Goal: Task Accomplishment & Management: Use online tool/utility

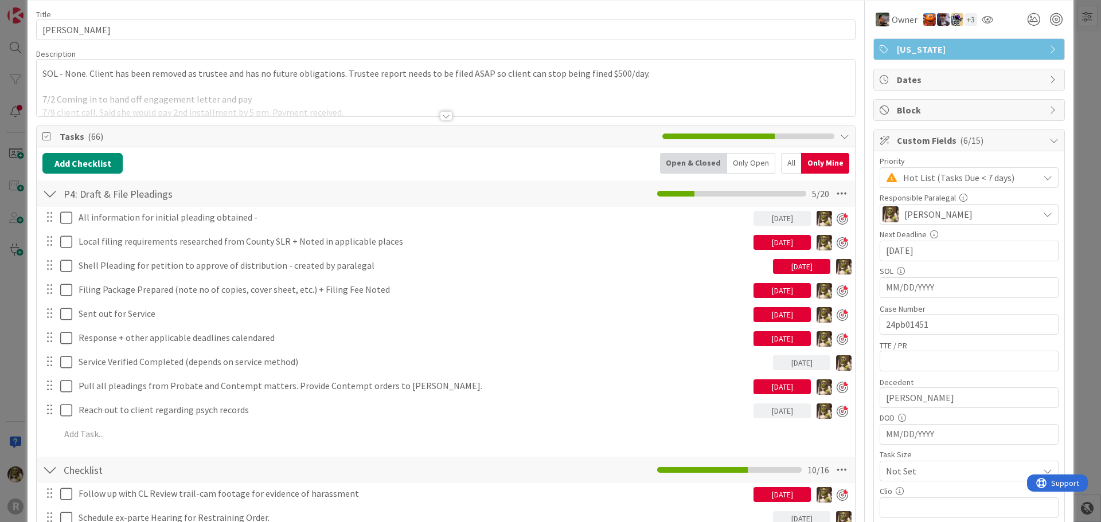
scroll to position [57, 0]
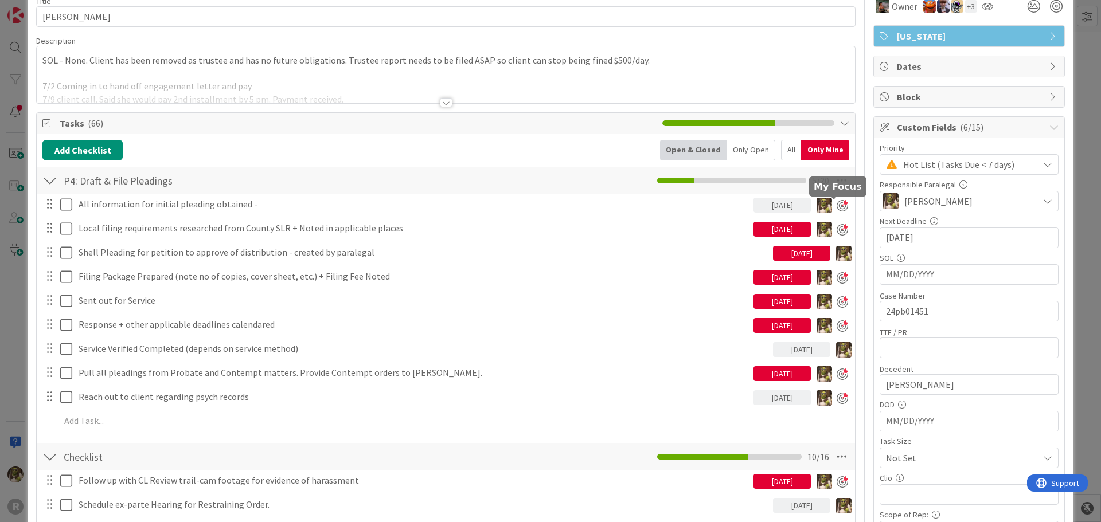
click at [837, 209] on div at bounding box center [842, 205] width 11 height 11
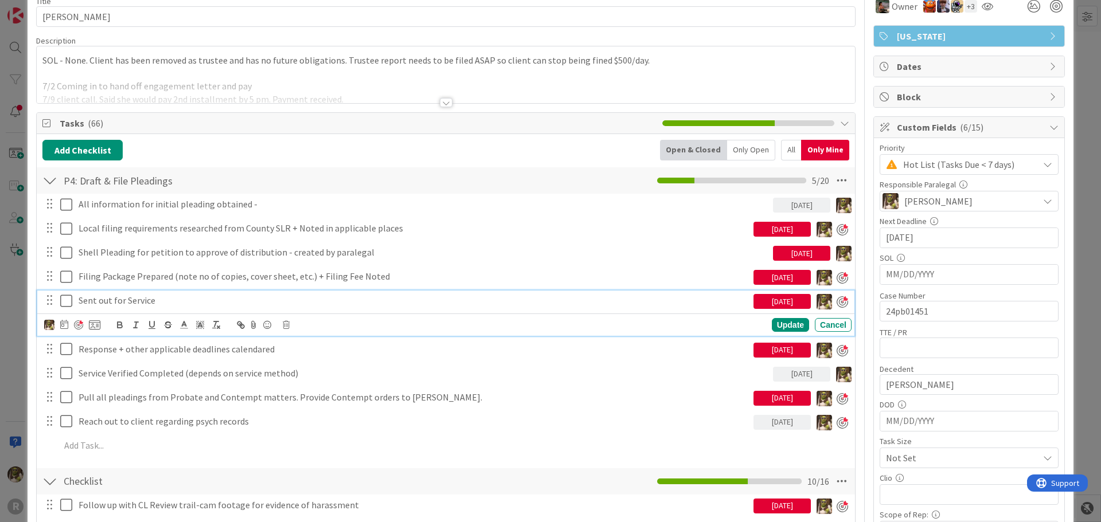
click at [151, 301] on p "Sent out for Service" at bounding box center [414, 300] width 670 height 13
click at [67, 326] on icon at bounding box center [64, 324] width 8 height 9
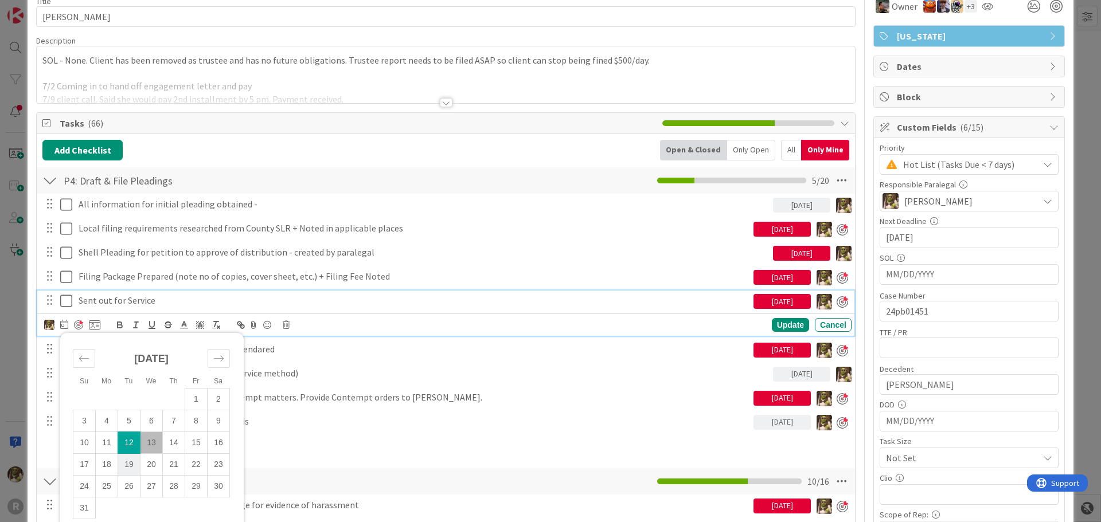
click at [132, 463] on td "19" at bounding box center [129, 465] width 22 height 22
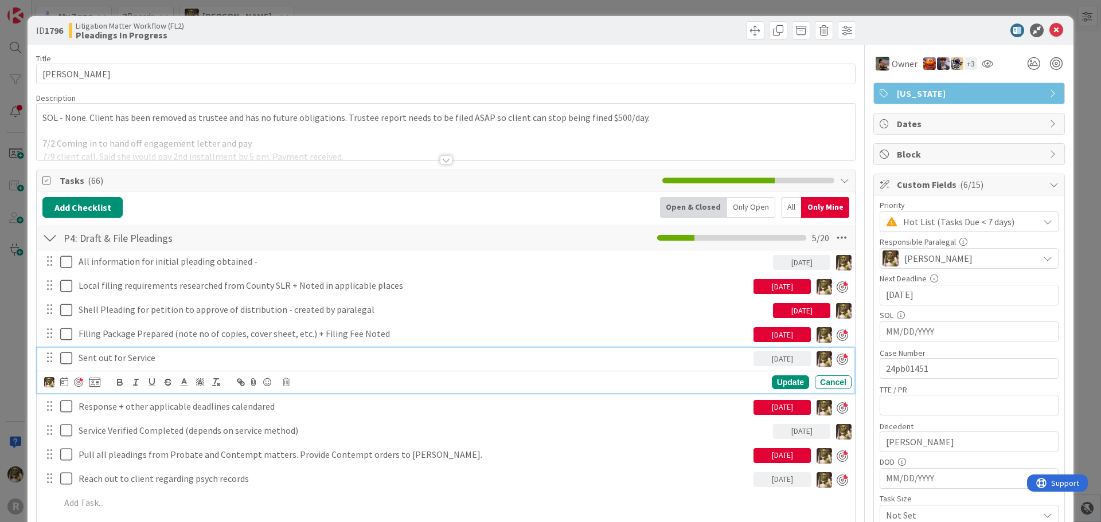
click at [131, 361] on p "Sent out for Service" at bounding box center [414, 358] width 670 height 13
click at [79, 385] on div at bounding box center [78, 382] width 9 height 9
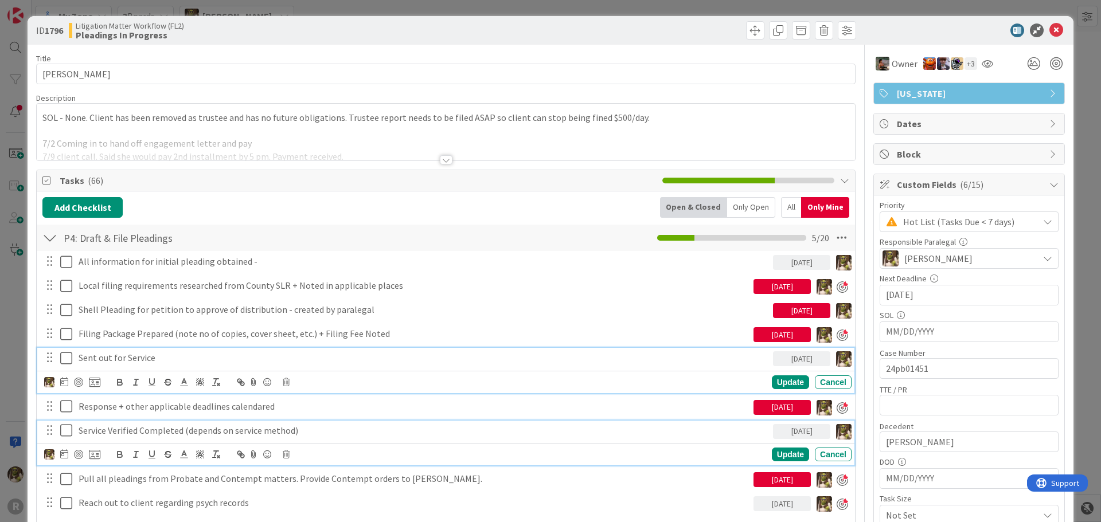
click at [310, 434] on p "Service Verified Completed (depends on service method)" at bounding box center [424, 430] width 690 height 13
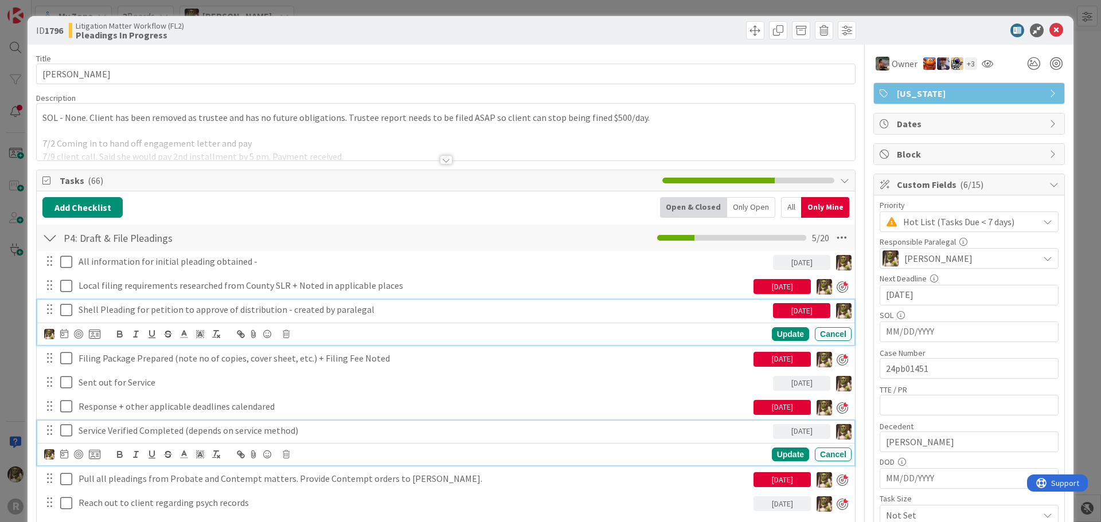
click at [198, 305] on p "Shell Pleading for petition to approve of distribution - created by paralegal" at bounding box center [424, 309] width 690 height 13
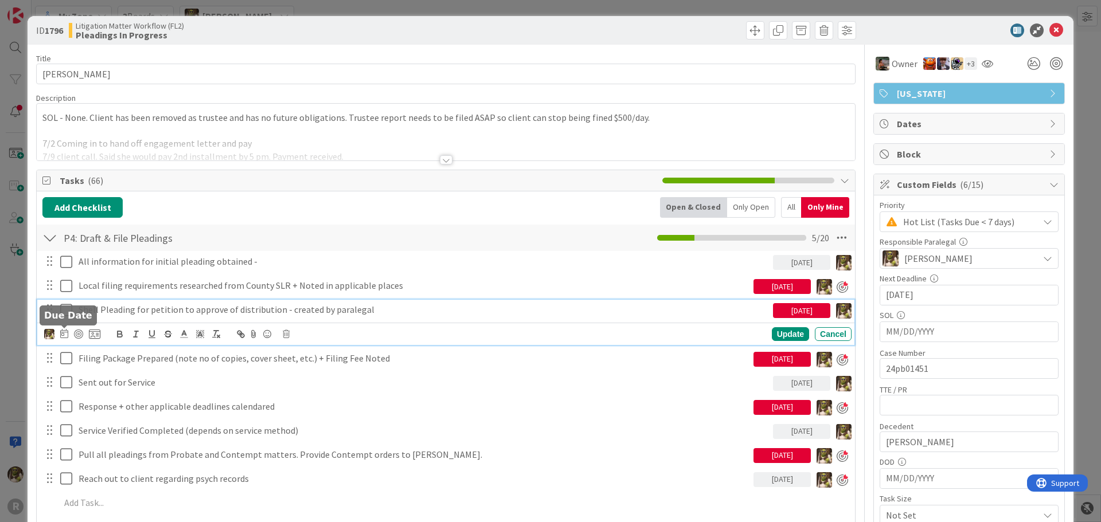
click at [71, 334] on div at bounding box center [72, 334] width 56 height 14
click at [66, 335] on icon at bounding box center [64, 333] width 8 height 9
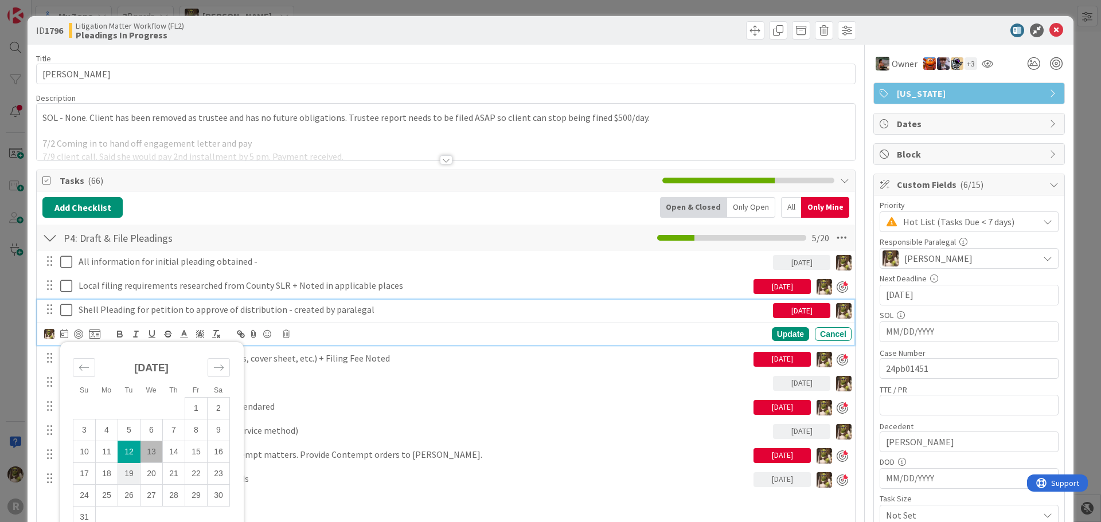
click at [127, 477] on td "19" at bounding box center [129, 474] width 22 height 22
type input "[DATE]"
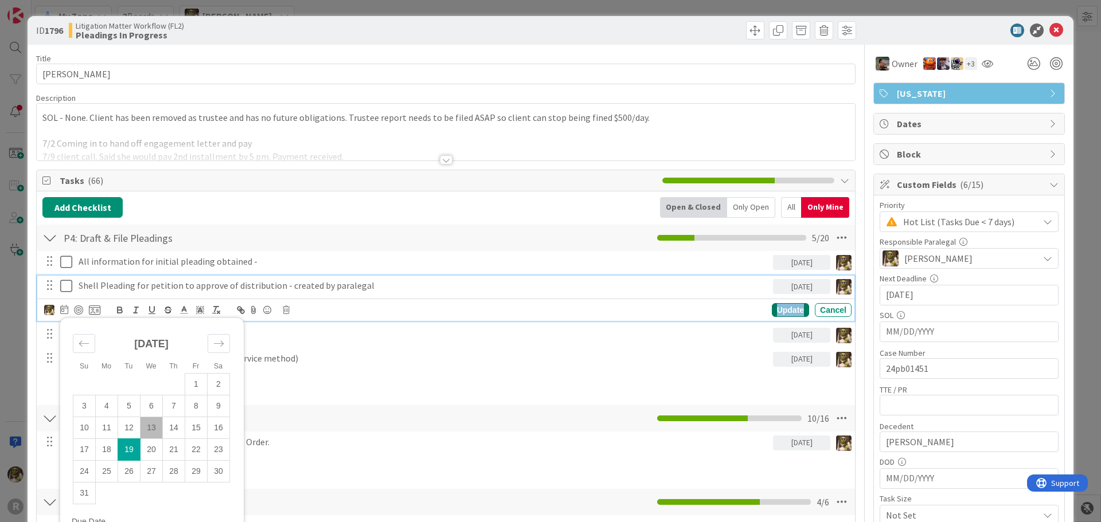
click at [789, 308] on div "Update" at bounding box center [790, 310] width 37 height 14
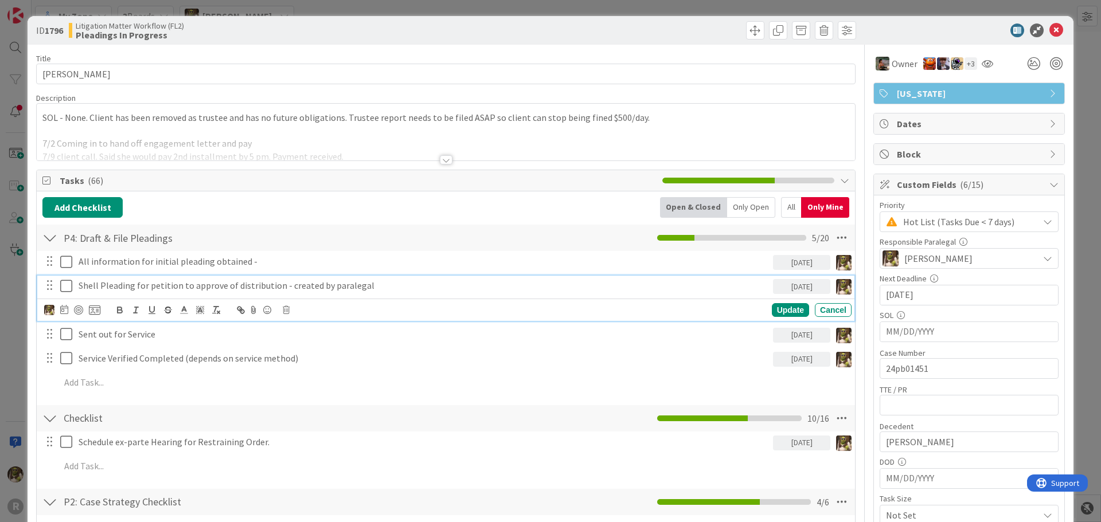
click at [427, 289] on p "Shell Pleading for petition to approve of distribution - created by paralegal" at bounding box center [424, 285] width 690 height 13
drag, startPoint x: 1049, startPoint y: 36, endPoint x: 1022, endPoint y: 35, distance: 26.4
click at [1049, 35] on icon at bounding box center [1056, 31] width 14 height 14
